Goal: Transaction & Acquisition: Purchase product/service

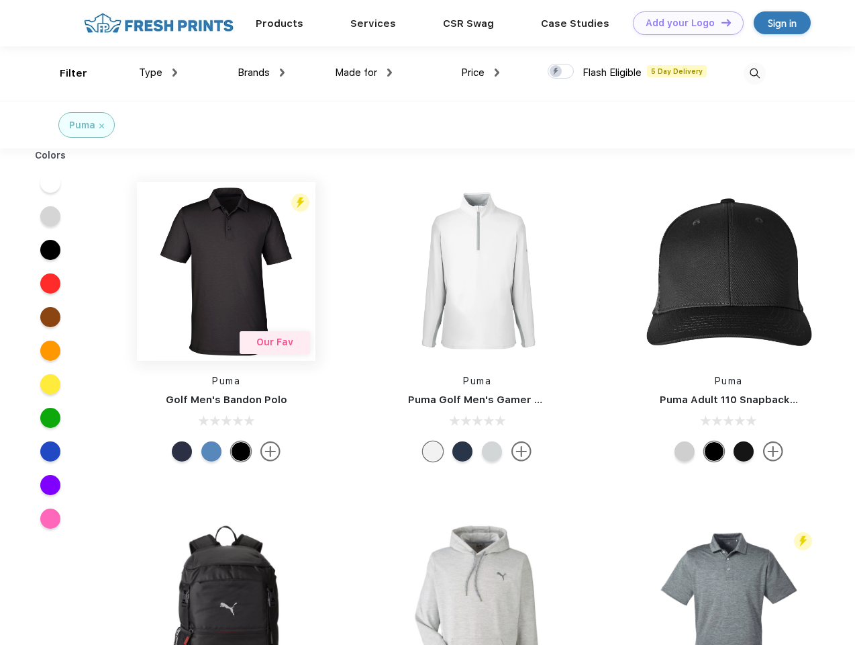
scroll to position [1, 0]
click at [684, 23] on link "Add your Logo Design Tool" at bounding box center [688, 23] width 111 height 24
click at [0, 0] on div "Design Tool" at bounding box center [0, 0] width 0 height 0
click at [721, 22] on link "Add your Logo Design Tool" at bounding box center [688, 23] width 111 height 24
click at [64, 73] on div "Filter" at bounding box center [74, 73] width 28 height 15
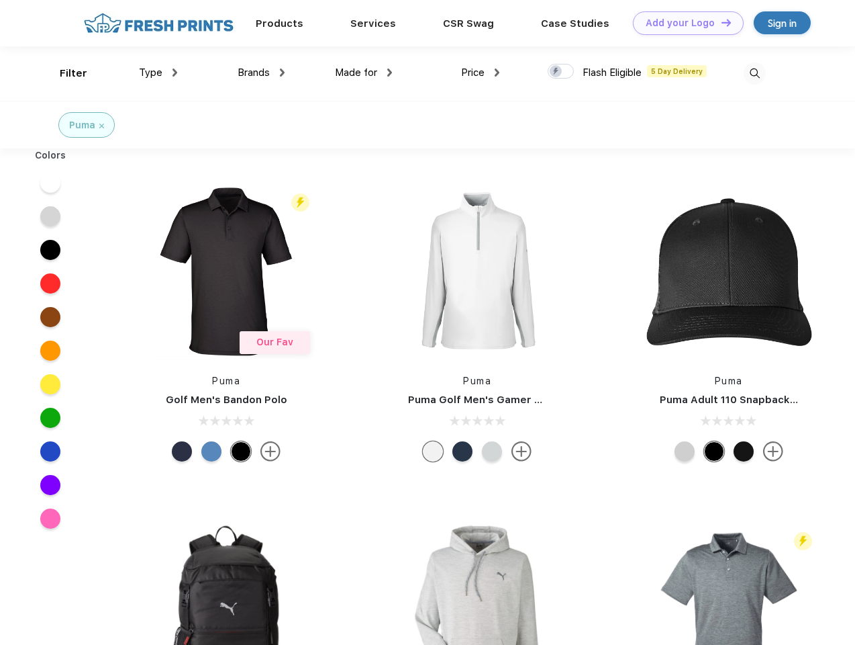
click at [158, 73] on span "Type" at bounding box center [151, 72] width 24 height 12
click at [261, 73] on span "Brands" at bounding box center [254, 72] width 32 height 12
click at [364, 73] on span "Made for" at bounding box center [356, 72] width 42 height 12
click at [481, 73] on span "Price" at bounding box center [473, 72] width 24 height 12
click at [561, 72] on div at bounding box center [561, 71] width 26 height 15
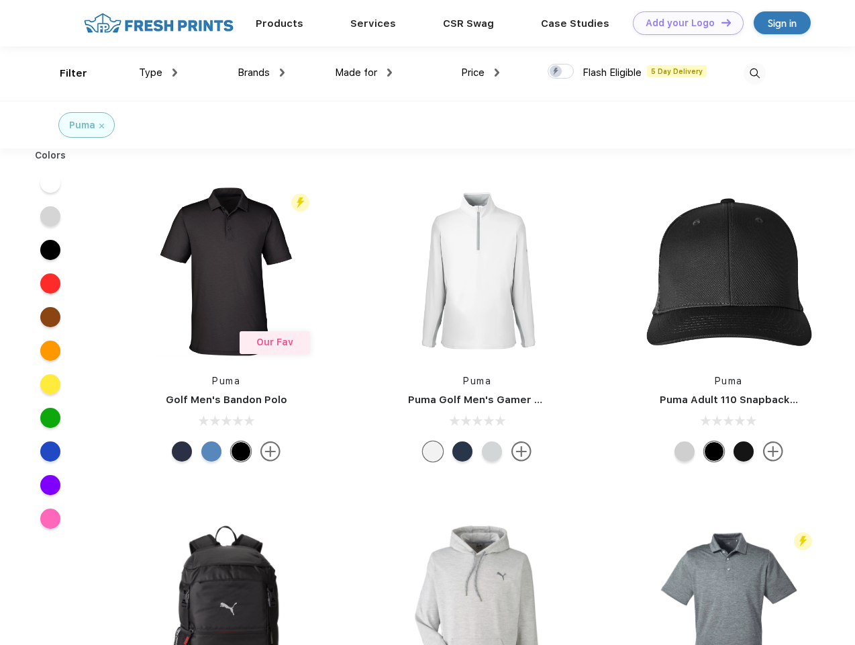
click at [557, 72] on input "checkbox" at bounding box center [552, 67] width 9 height 9
click at [755, 73] on img at bounding box center [755, 73] width 22 height 22
